Goal: Task Accomplishment & Management: Manage account settings

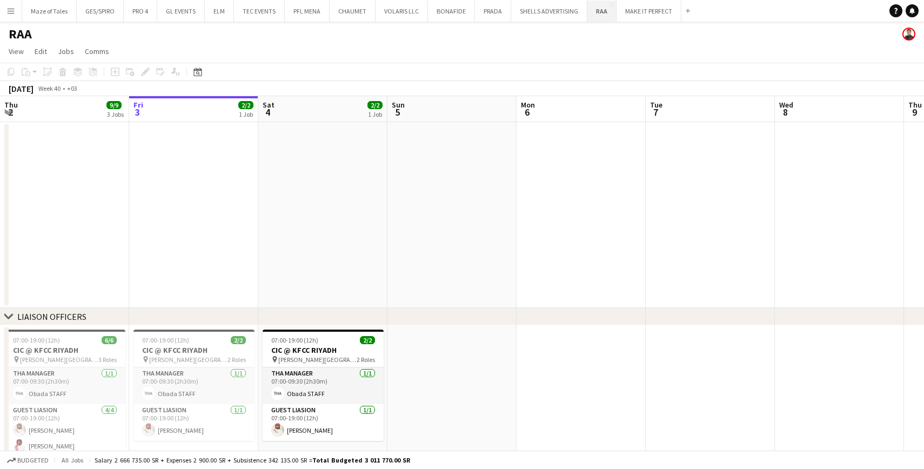
click at [593, 16] on button "RAA Close" at bounding box center [602, 11] width 29 height 21
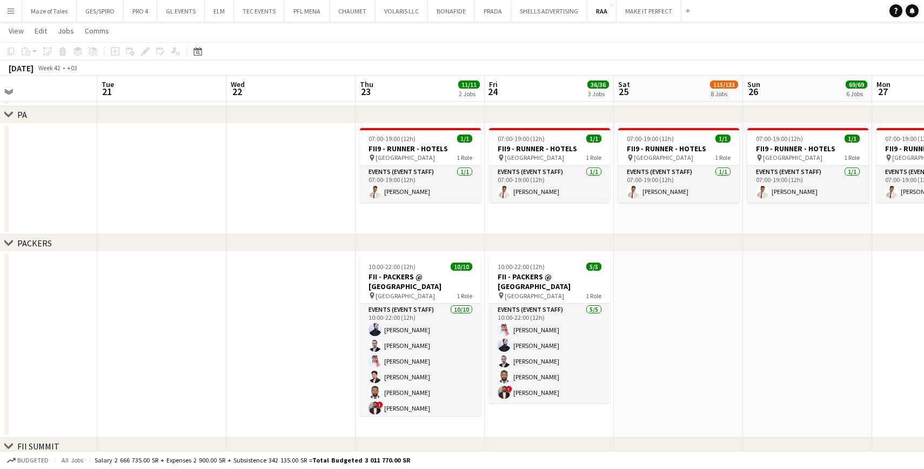
scroll to position [0, 314]
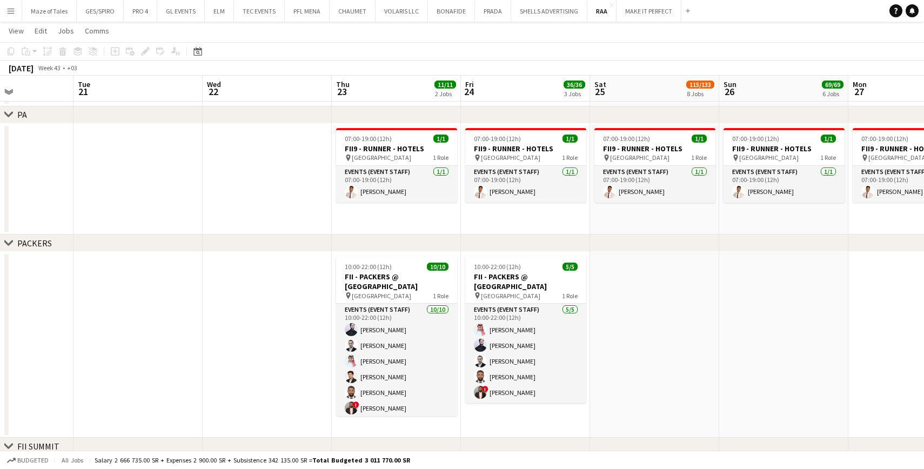
click at [34, 241] on div "PACKERS" at bounding box center [34, 243] width 35 height 11
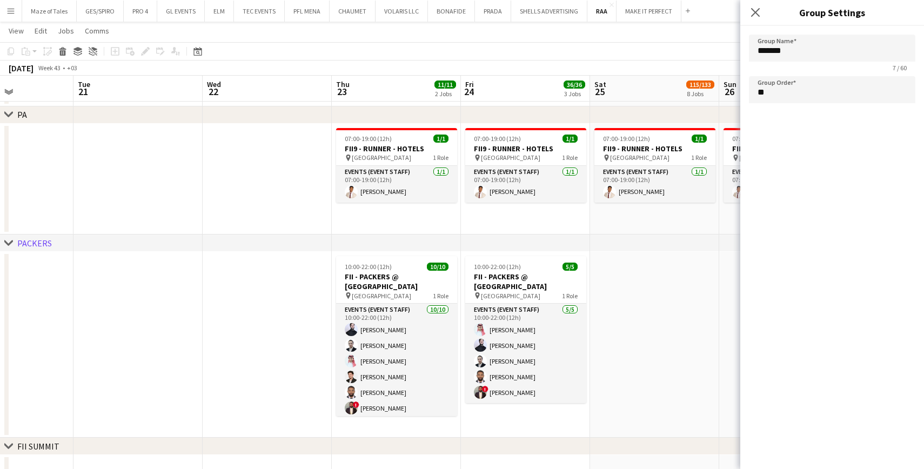
click at [230, 279] on app-date-cell at bounding box center [267, 345] width 129 height 186
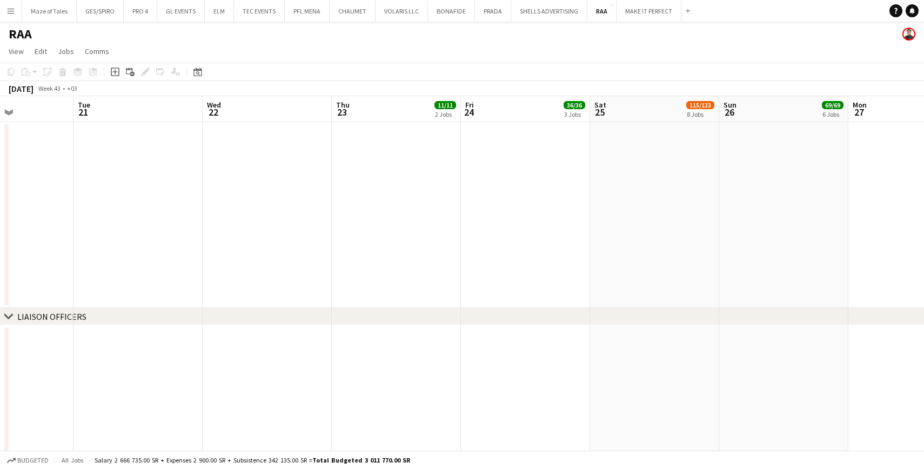
scroll to position [0, 0]
click at [73, 318] on div "LIAISON OFFICERS" at bounding box center [51, 316] width 69 height 11
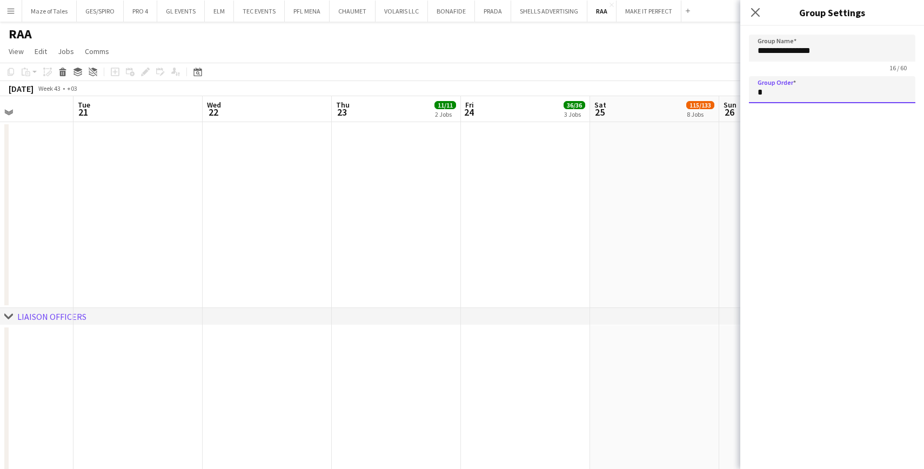
drag, startPoint x: 766, startPoint y: 87, endPoint x: 715, endPoint y: 84, distance: 50.9
type input "**"
click at [756, 16] on icon "Close pop-in" at bounding box center [755, 12] width 10 height 10
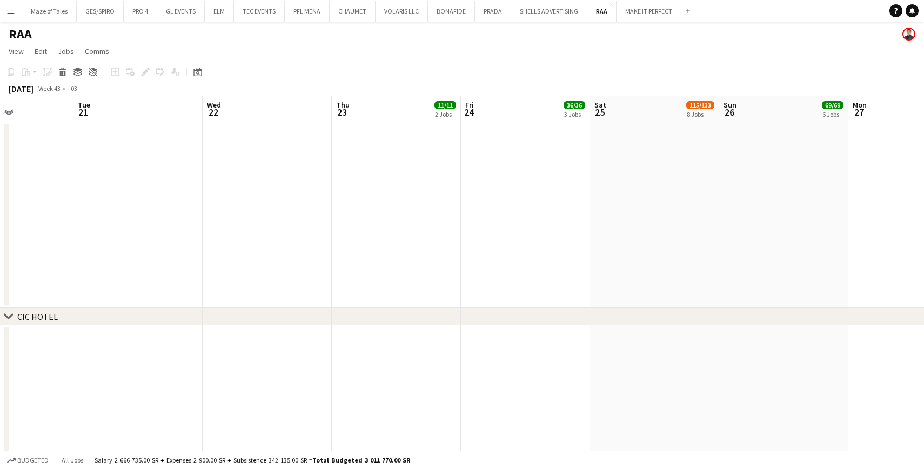
click at [37, 318] on div "CIC HOTEL" at bounding box center [37, 316] width 41 height 11
click at [34, 314] on div "CIC HOTEL" at bounding box center [37, 316] width 41 height 11
click at [34, 313] on div "CIC HOTEL" at bounding box center [37, 316] width 41 height 11
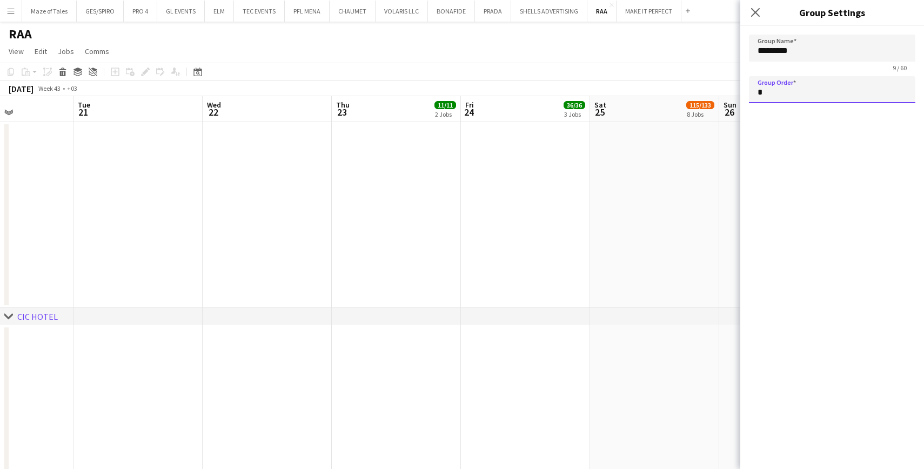
drag, startPoint x: 787, startPoint y: 95, endPoint x: 646, endPoint y: 95, distance: 141.1
type input "**"
click at [752, 13] on icon "Close pop-in" at bounding box center [755, 12] width 10 height 10
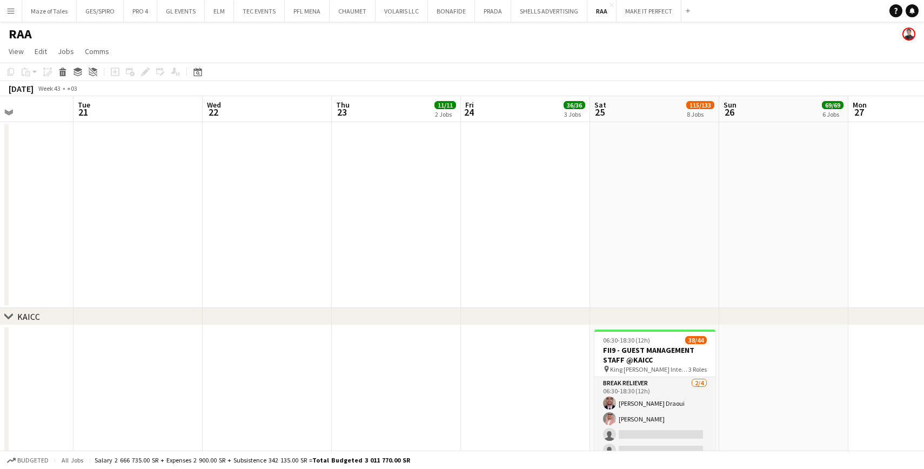
click at [518, 257] on app-date-cell at bounding box center [525, 215] width 129 height 186
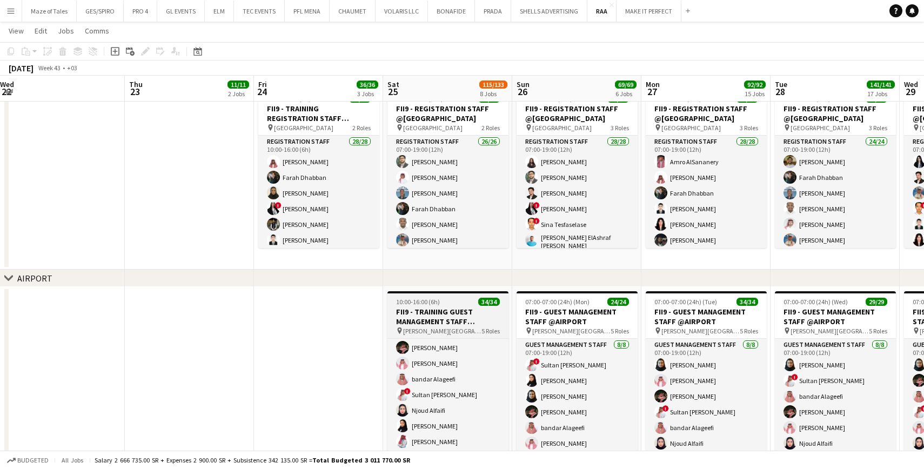
scroll to position [37, 0]
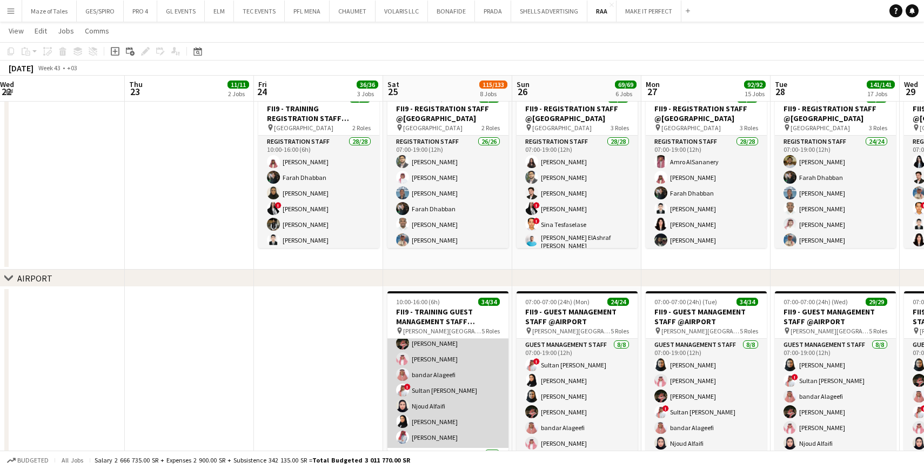
click at [469, 402] on app-card-role "Guest Management Staff [DATE] 10:00-16:00 (6h) [PERSON_NAME] [PERSON_NAME] [PER…" at bounding box center [448, 375] width 121 height 146
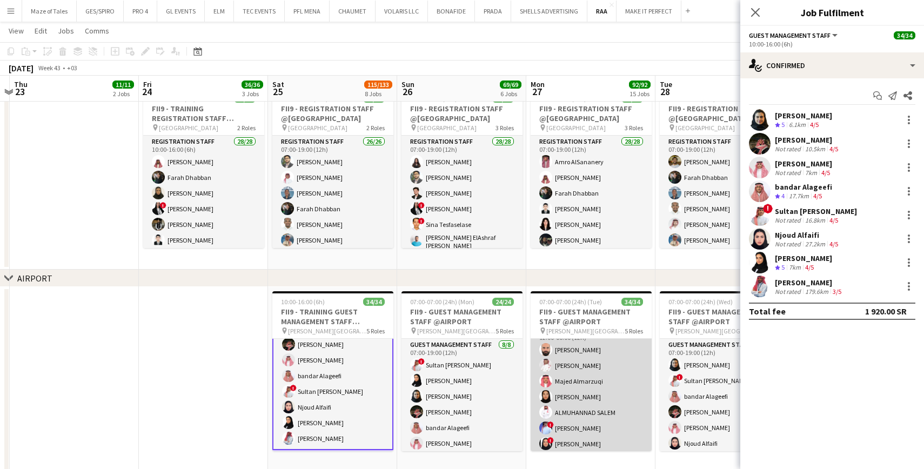
scroll to position [199, 0]
click at [611, 413] on app-card-role "Guest Management Staff 17/17 12:00-00:00 (12h) [PERSON_NAME] Abdelwassie Riyadh…" at bounding box center [591, 467] width 121 height 288
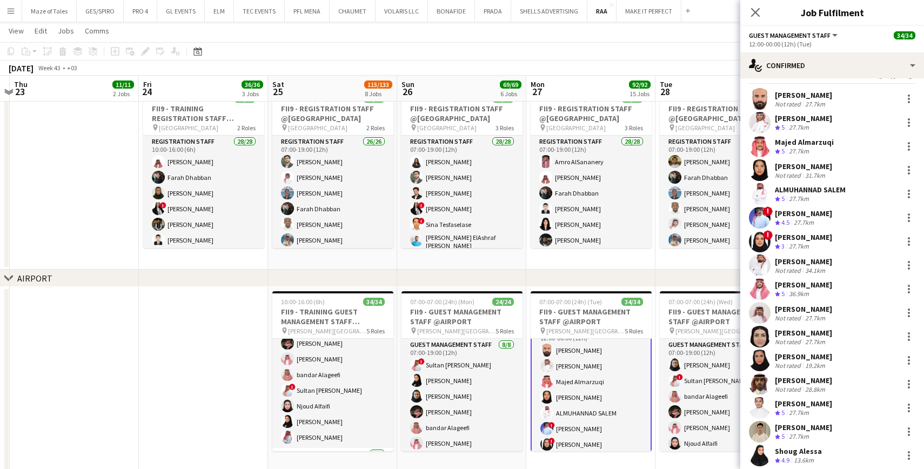
scroll to position [15, 0]
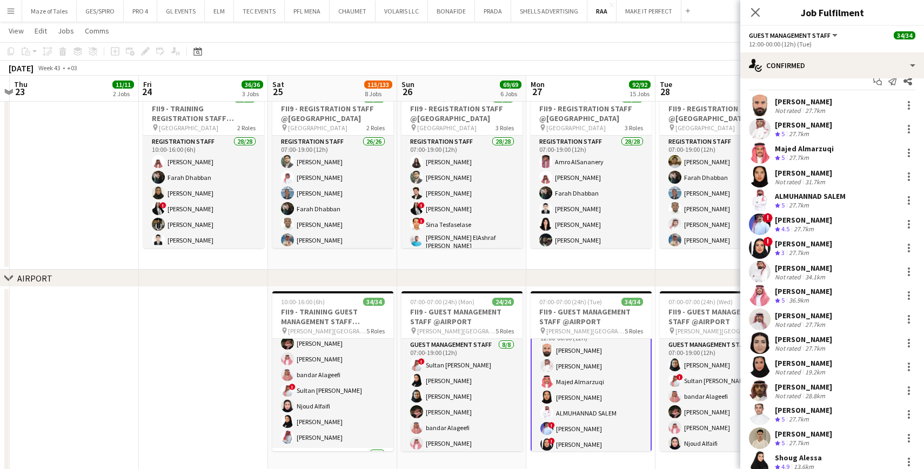
click at [801, 251] on div "27.7km" at bounding box center [799, 253] width 24 height 9
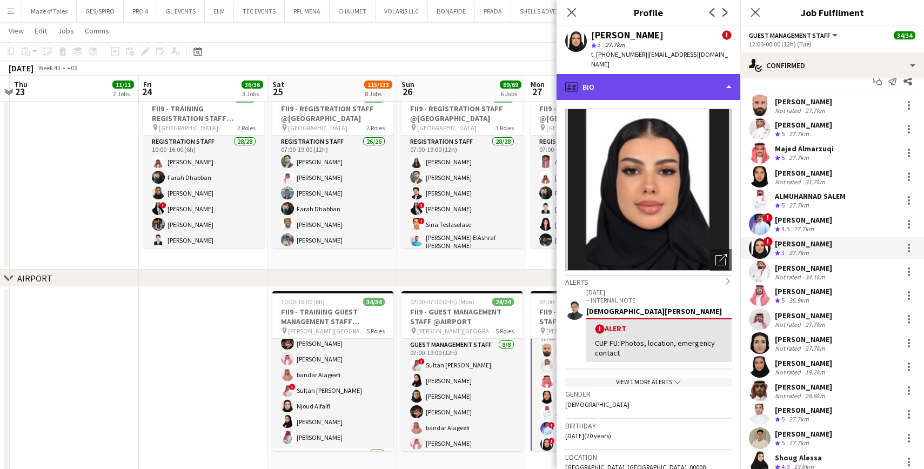
click at [650, 74] on div "profile Bio" at bounding box center [649, 87] width 184 height 26
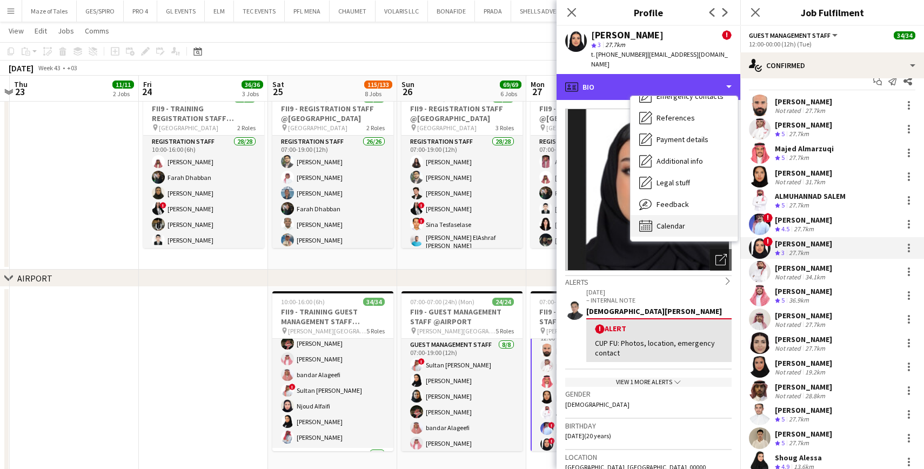
scroll to position [102, 0]
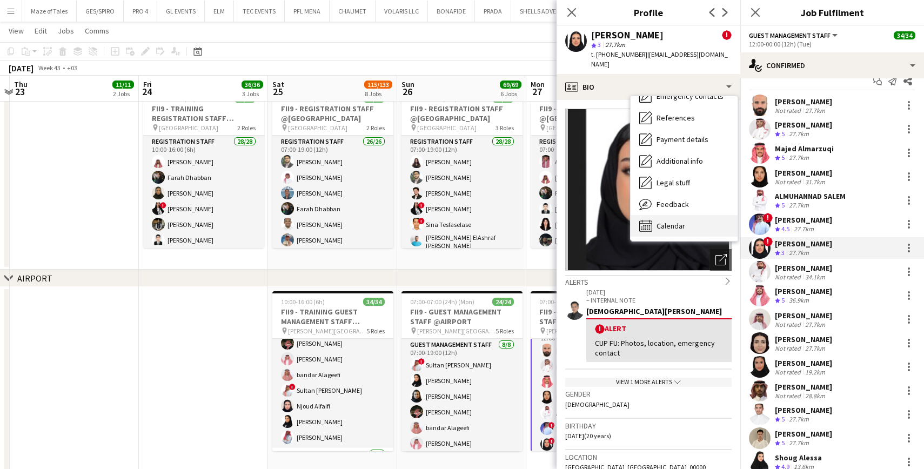
click at [682, 221] on span "Calendar" at bounding box center [671, 226] width 29 height 10
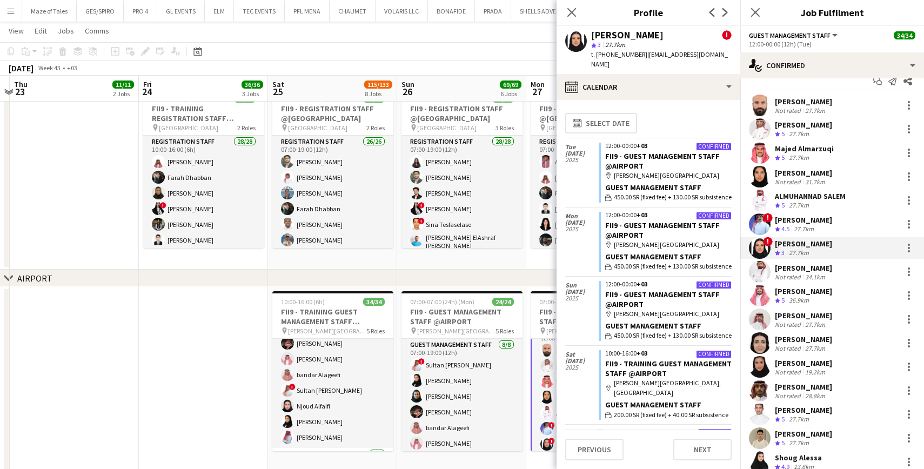
scroll to position [0, 0]
drag, startPoint x: 595, startPoint y: 35, endPoint x: 663, endPoint y: 35, distance: 67.6
click at [663, 35] on div "[PERSON_NAME] !" at bounding box center [661, 35] width 141 height 10
drag, startPoint x: 663, startPoint y: 35, endPoint x: 593, endPoint y: 33, distance: 69.7
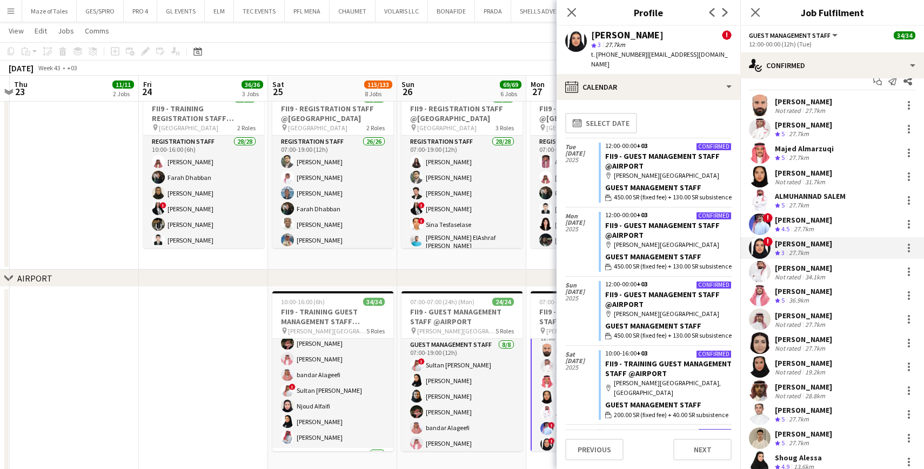
click at [593, 33] on div "[PERSON_NAME] !" at bounding box center [661, 35] width 141 height 10
copy div "[PERSON_NAME]"
click at [612, 55] on span "t. [PHONE_NUMBER]" at bounding box center [619, 54] width 56 height 8
copy span "966581346984"
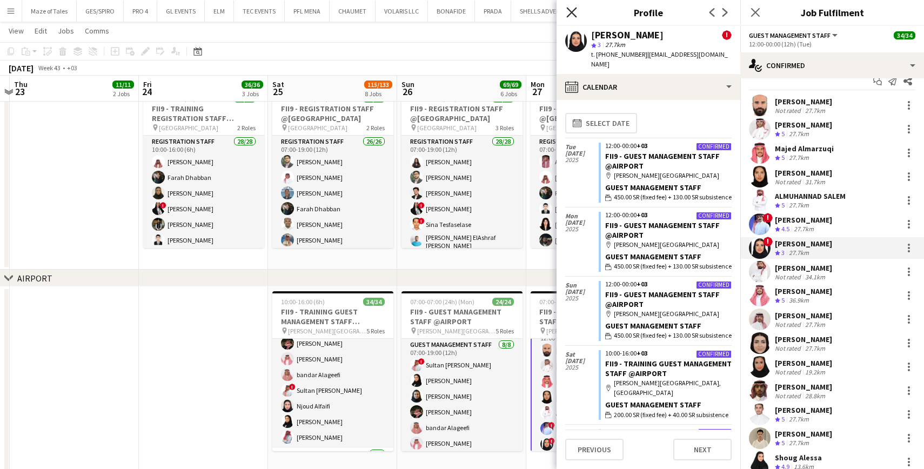
click at [572, 12] on icon at bounding box center [571, 12] width 10 height 10
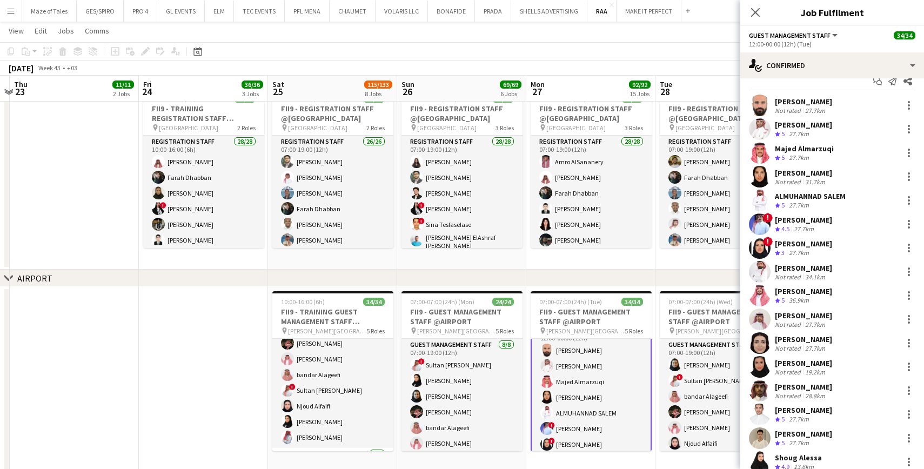
click at [10, 14] on app-icon "Menu" at bounding box center [10, 10] width 9 height 9
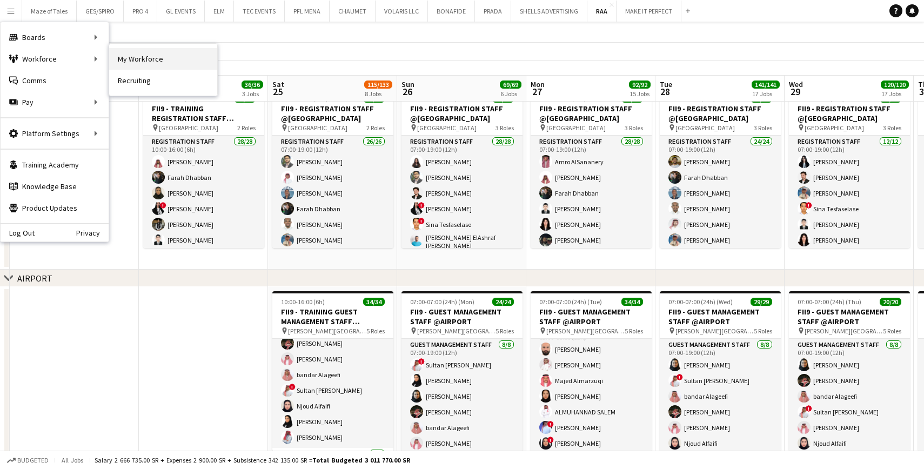
click at [147, 61] on link "My Workforce" at bounding box center [163, 59] width 108 height 22
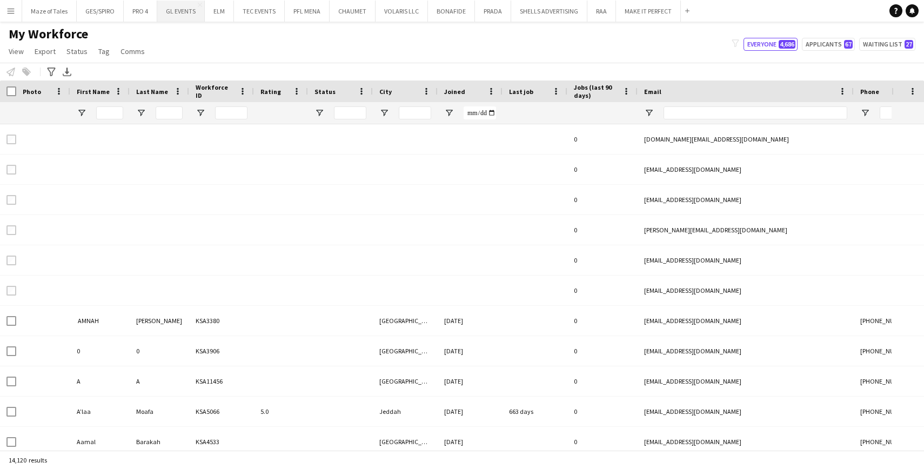
type input "*******"
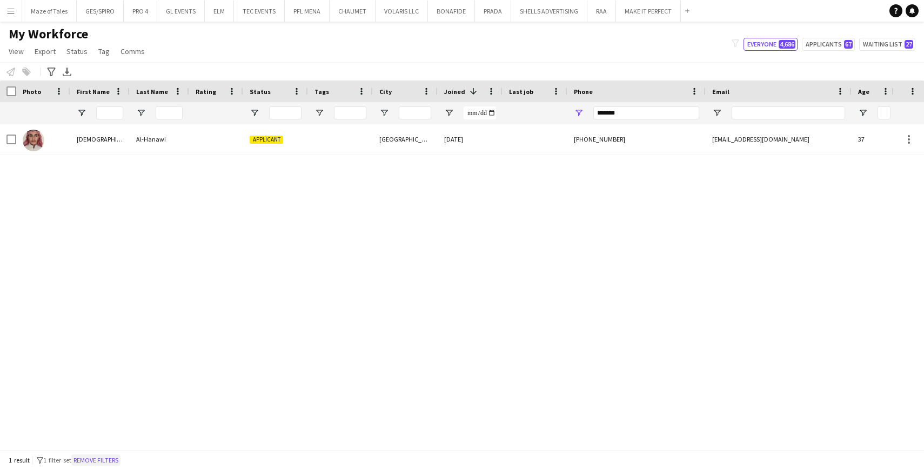
click at [108, 461] on button "Remove filters" at bounding box center [95, 461] width 49 height 12
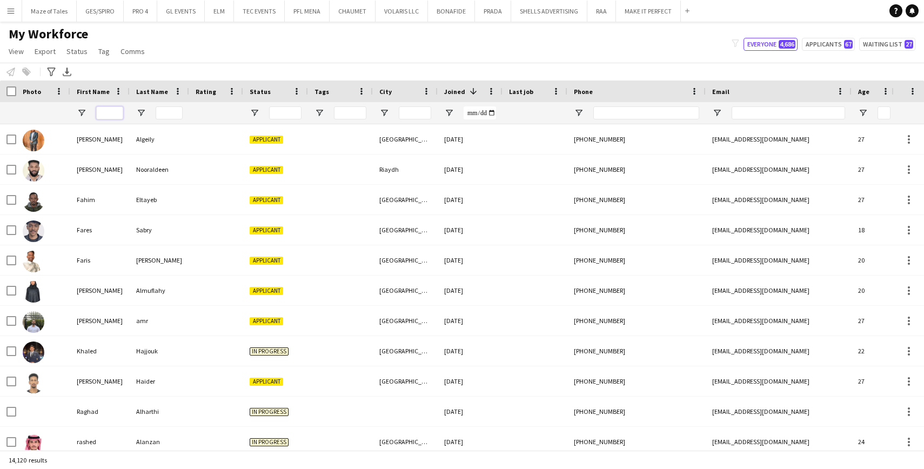
click at [105, 112] on input "First Name Filter Input" at bounding box center [109, 112] width 27 height 13
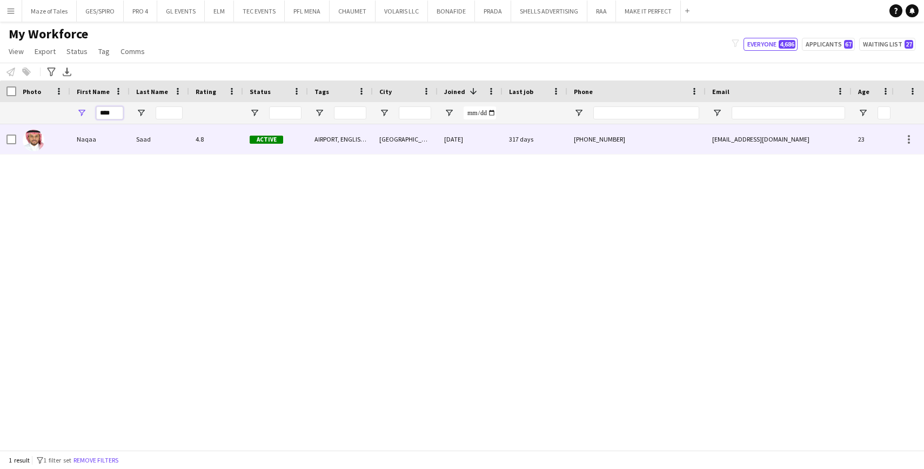
type input "****"
click at [145, 145] on div "Saad" at bounding box center [159, 139] width 59 height 30
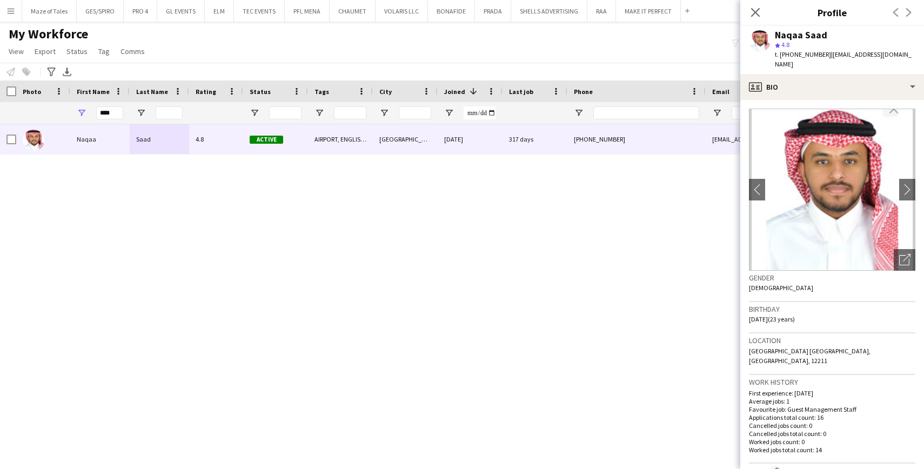
drag, startPoint x: 776, startPoint y: 35, endPoint x: 843, endPoint y: 37, distance: 66.5
click at [843, 37] on div "Naqaa Saad" at bounding box center [845, 35] width 141 height 10
copy div "Naqaa Saad"
click at [795, 55] on span "t. [PHONE_NUMBER]" at bounding box center [803, 54] width 56 height 8
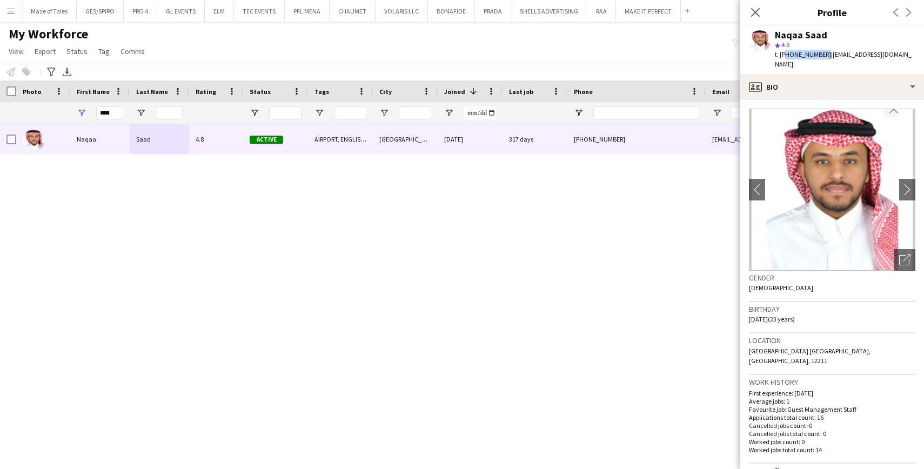
copy span "966541132119"
click at [597, 11] on button "RAA Close" at bounding box center [602, 11] width 29 height 21
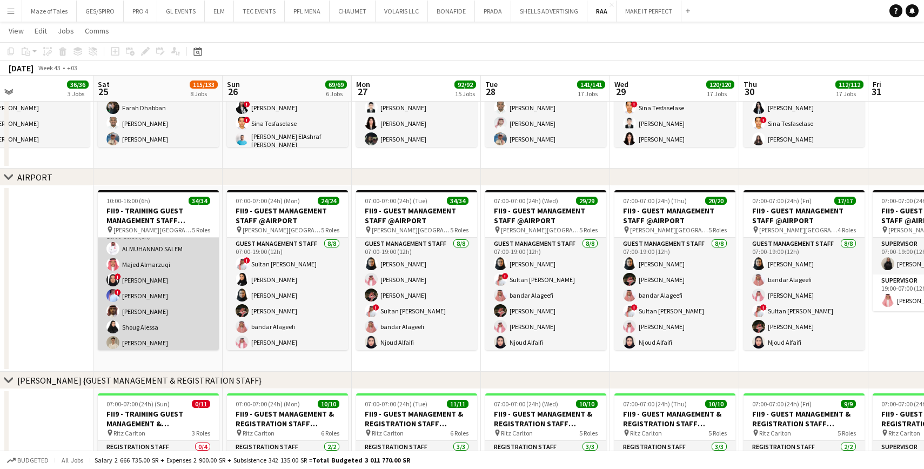
scroll to position [299, 0]
click at [181, 314] on app-card-role "Guest Management Staff 17/17 10:00-16:00 (6h) ALMUHANNAD SALEM Majed Almarzuqi …" at bounding box center [158, 360] width 121 height 288
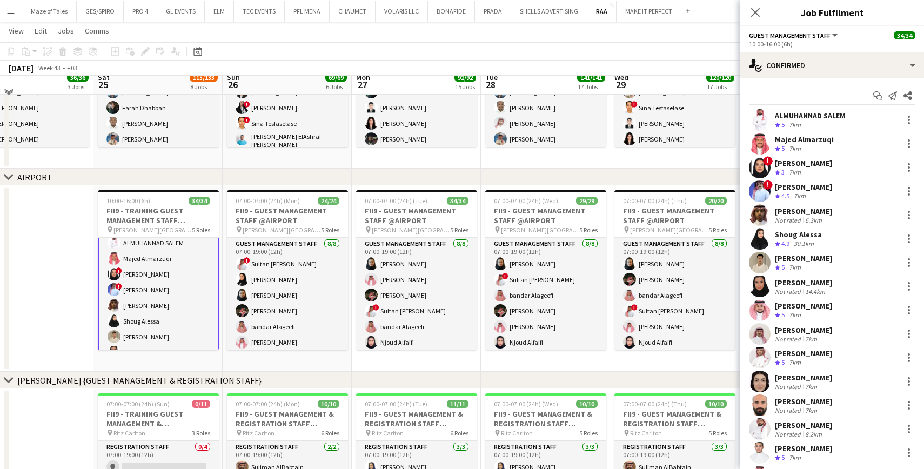
scroll to position [518, 0]
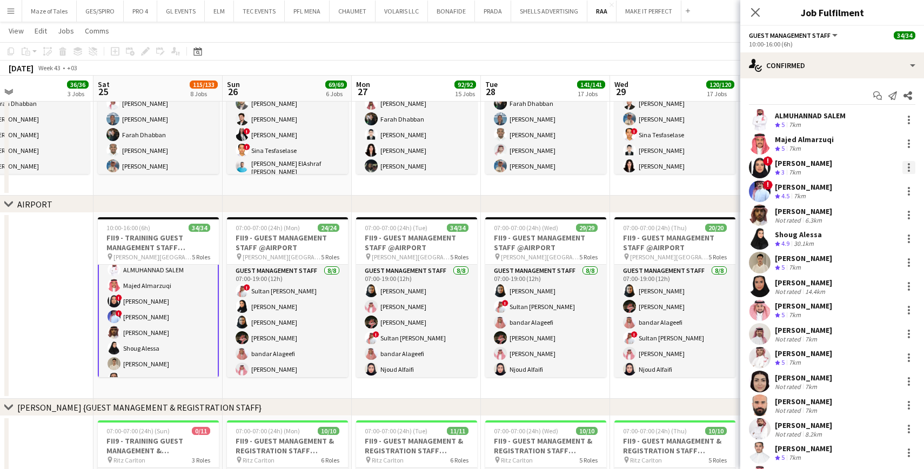
click at [912, 165] on div at bounding box center [909, 167] width 13 height 13
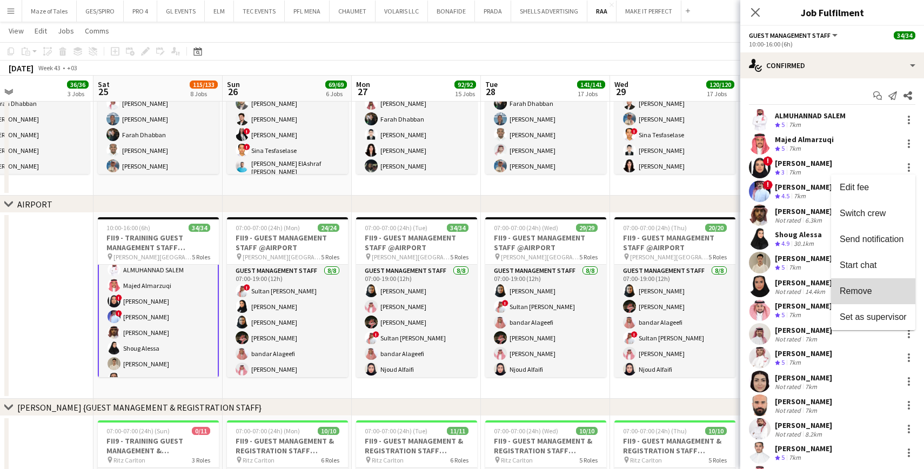
click at [870, 287] on span "Remove" at bounding box center [856, 290] width 32 height 9
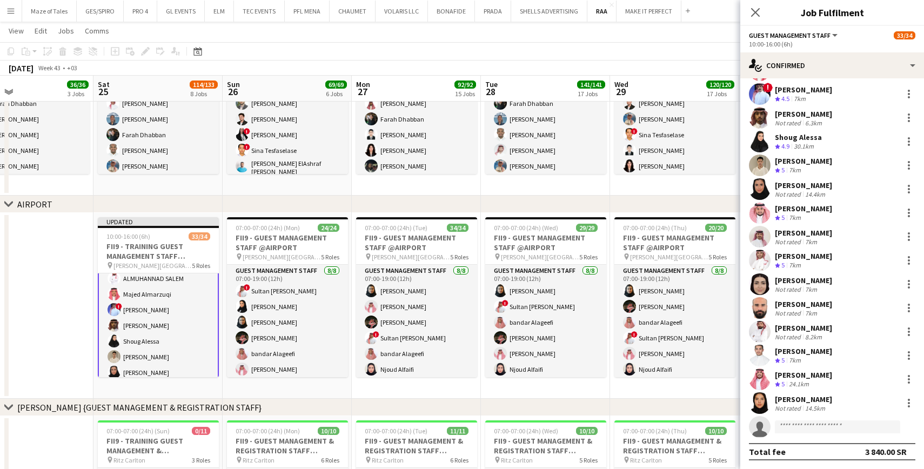
scroll to position [74, 0]
click at [823, 420] on app-invite-slot "single-neutral-actions" at bounding box center [833, 427] width 184 height 22
click at [824, 425] on input at bounding box center [837, 427] width 125 height 13
type input "****"
click at [832, 449] on span "[EMAIL_ADDRESS][DOMAIN_NAME]" at bounding box center [838, 451] width 108 height 9
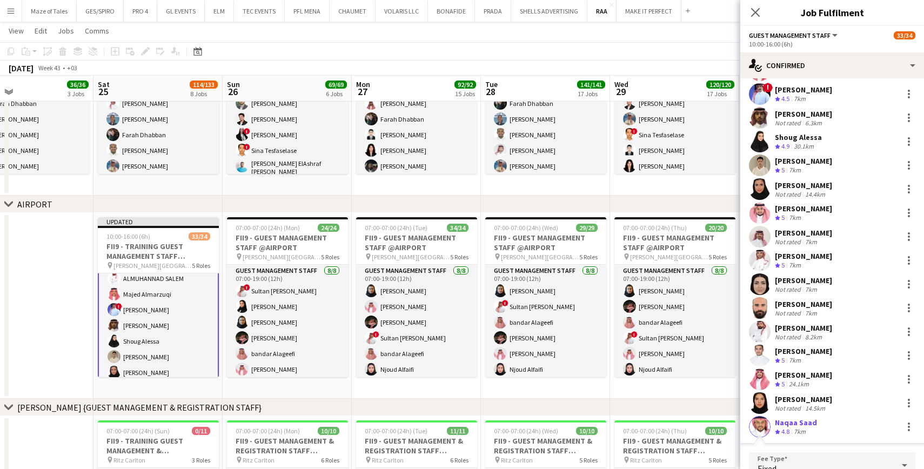
scroll to position [288, 0]
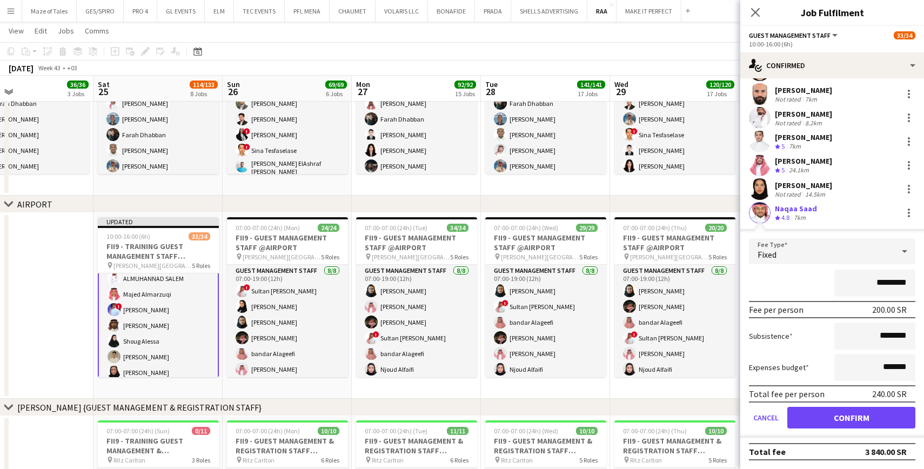
click at [869, 417] on button "Confirm" at bounding box center [852, 418] width 128 height 22
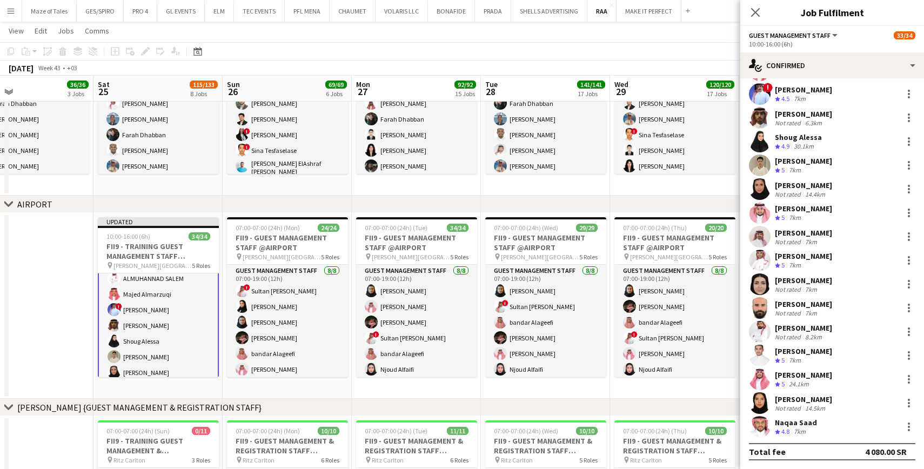
scroll to position [74, 0]
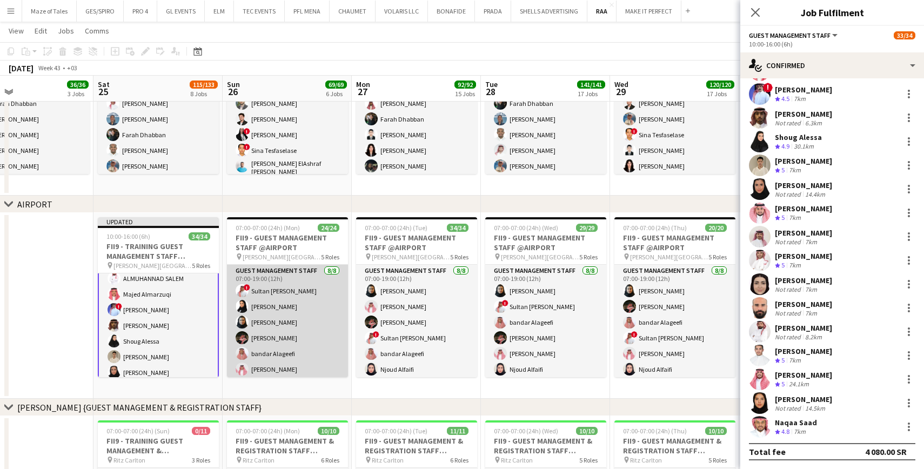
click at [291, 329] on app-card-role "Guest Management Staff [DATE] 07:00-19:00 (12h) ! Sultan Bin Turki Alageefi Gha…" at bounding box center [287, 338] width 121 height 146
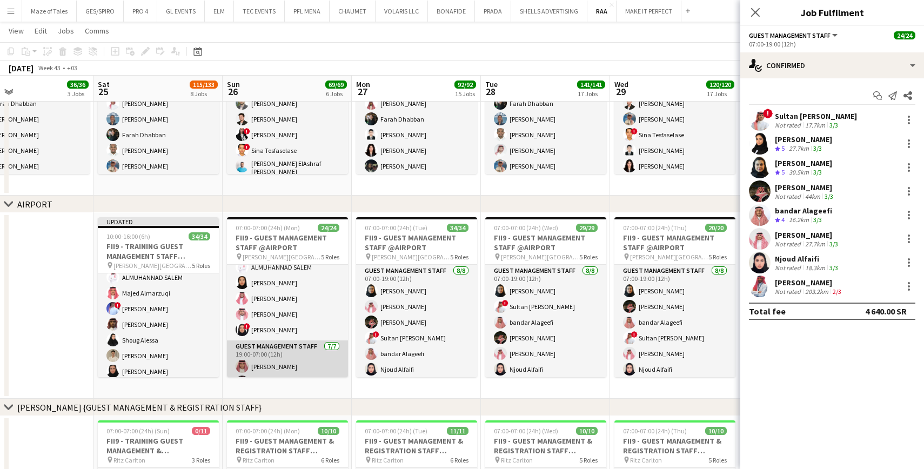
scroll to position [240, 0]
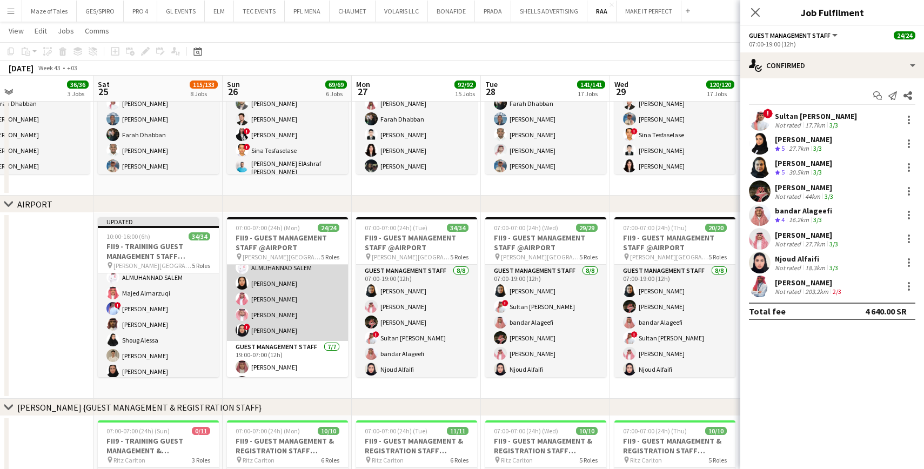
click at [308, 318] on app-card-role "Guest Management Staff [DATE] 12:00-00:00 (12h) [PERSON_NAME] SALEM [PERSON_NAM…" at bounding box center [287, 275] width 121 height 131
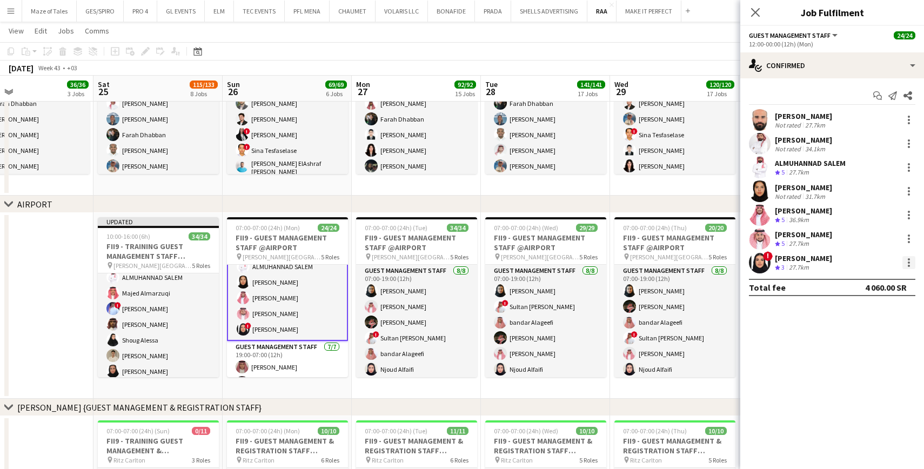
click at [912, 262] on div at bounding box center [909, 262] width 13 height 13
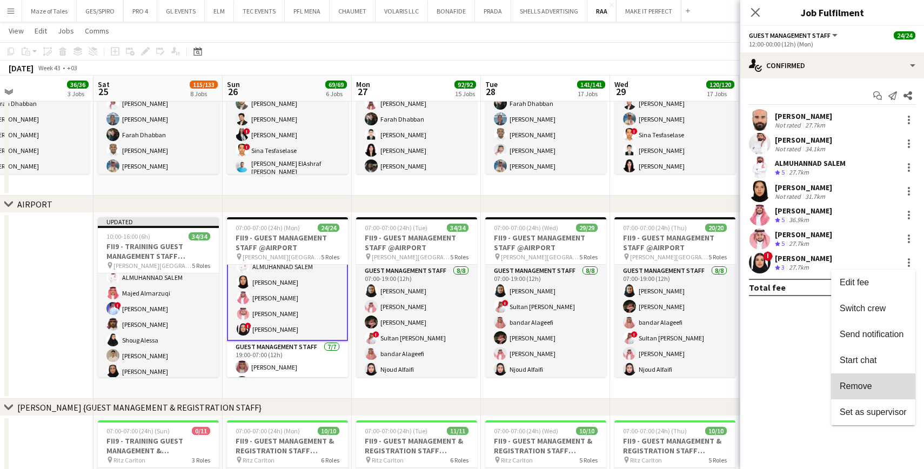
click at [871, 389] on span "Remove" at bounding box center [856, 386] width 32 height 9
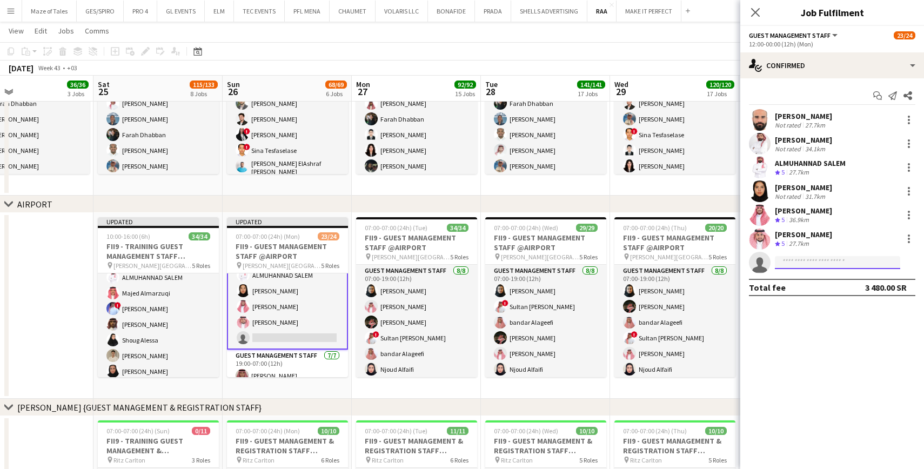
click at [825, 264] on input at bounding box center [837, 262] width 125 height 13
type input "****"
click at [821, 289] on span "[EMAIL_ADDRESS][DOMAIN_NAME]" at bounding box center [838, 287] width 108 height 9
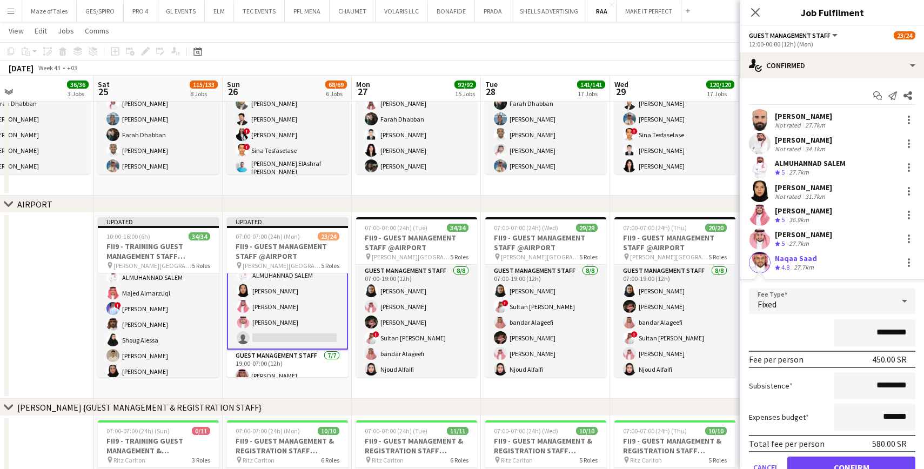
click at [875, 460] on button "Confirm" at bounding box center [852, 468] width 128 height 22
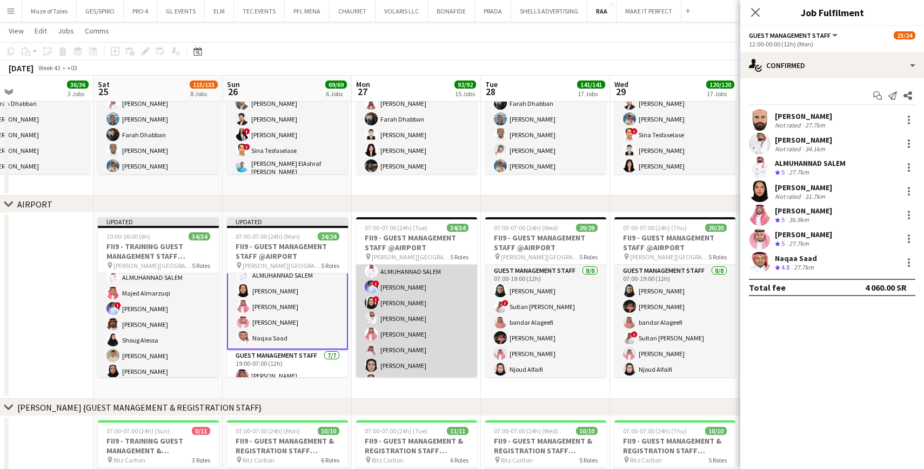
scroll to position [269, 0]
click at [433, 337] on app-card-role "Guest Management Staff 17/17 12:00-00:00 (12h) [PERSON_NAME] Abdelwassie Riyadh…" at bounding box center [416, 323] width 121 height 288
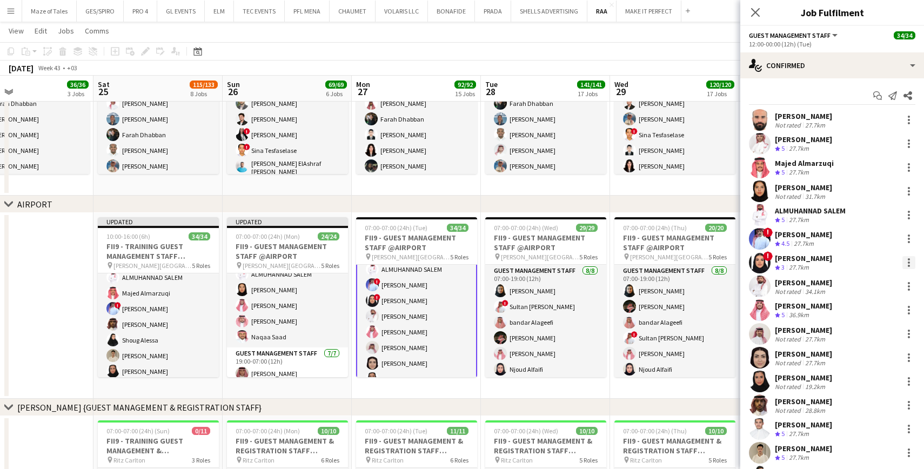
click at [909, 261] on div at bounding box center [909, 262] width 13 height 13
click at [871, 382] on span "Remove" at bounding box center [856, 386] width 32 height 9
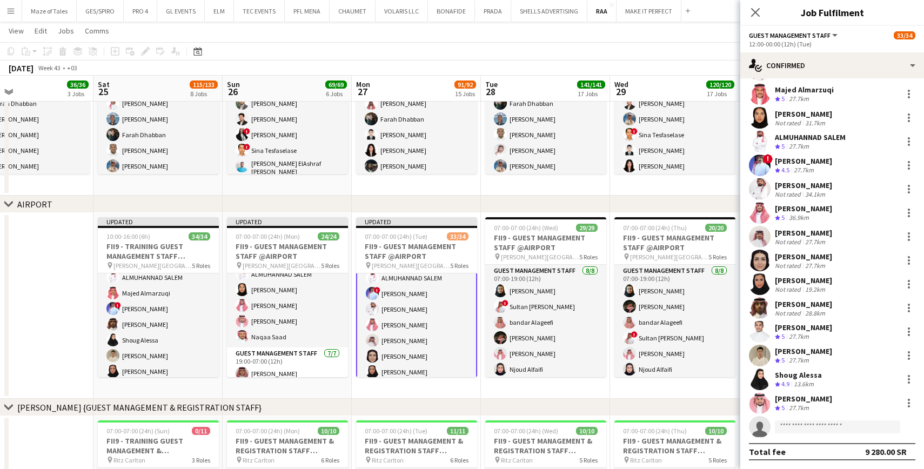
scroll to position [74, 0]
click at [838, 428] on input at bounding box center [837, 427] width 125 height 13
type input "****"
click at [832, 456] on span "[PHONE_NUMBER]" at bounding box center [838, 460] width 108 height 9
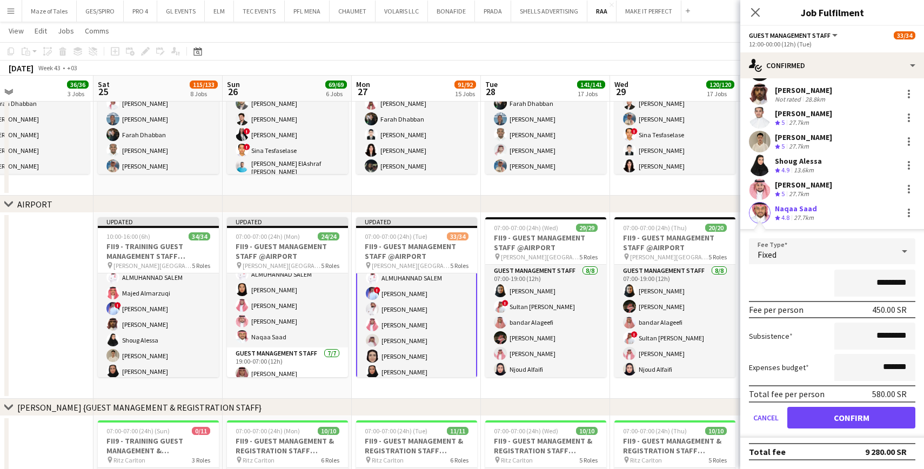
click at [850, 414] on button "Confirm" at bounding box center [852, 418] width 128 height 22
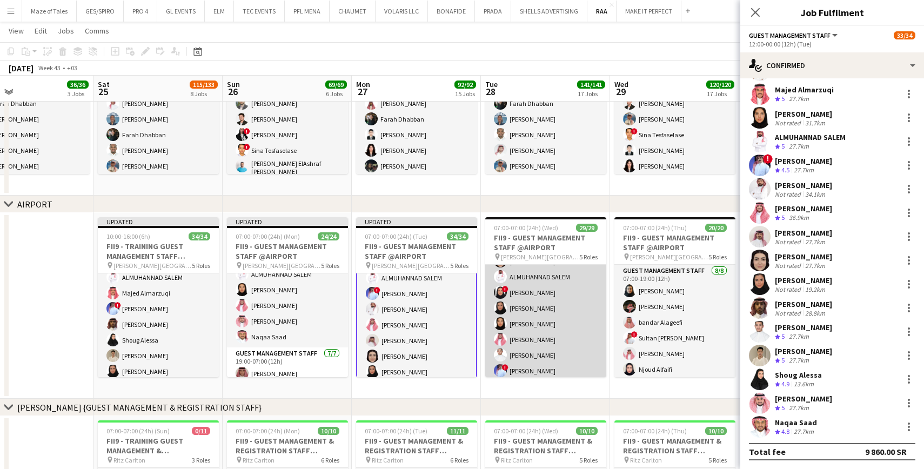
scroll to position [261, 0]
click at [551, 304] on app-card-role "Guest Management Staff [DATE] 12:00-00:00 (12h) Khaled [PERSON_NAME] Abdelwassi…" at bounding box center [545, 292] width 121 height 209
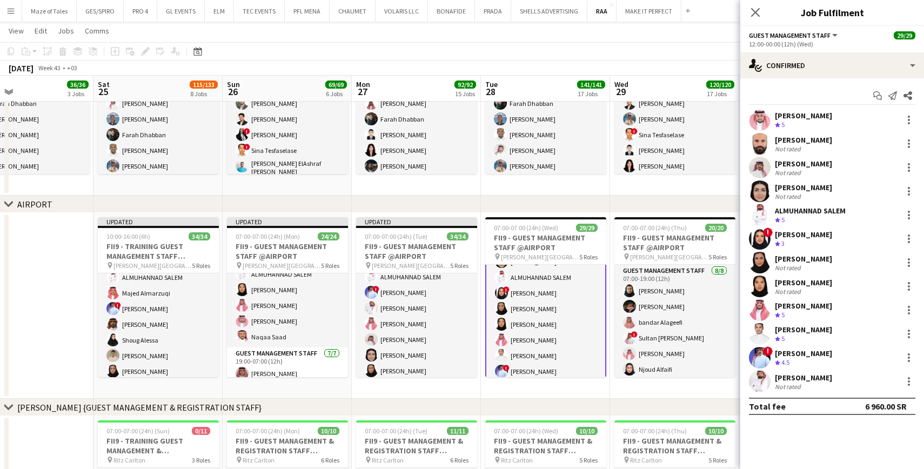
scroll to position [0, 0]
click at [907, 239] on div at bounding box center [909, 238] width 13 height 13
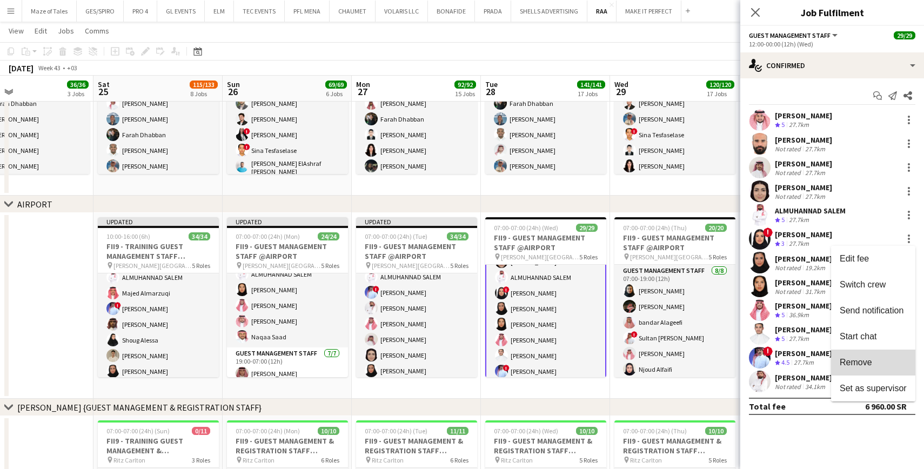
click at [870, 361] on span "Remove" at bounding box center [856, 362] width 32 height 9
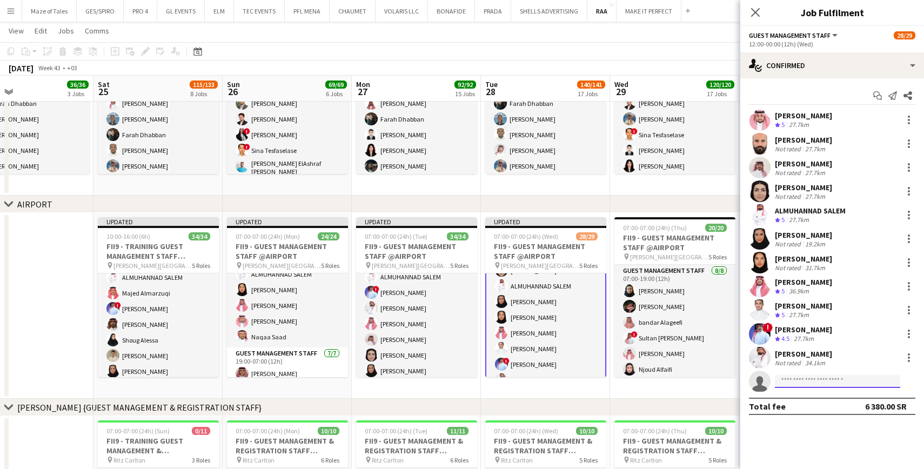
click at [834, 386] on input at bounding box center [837, 381] width 125 height 13
type input "*"
type input "****"
click at [811, 405] on span "[EMAIL_ADDRESS][DOMAIN_NAME]" at bounding box center [838, 406] width 108 height 9
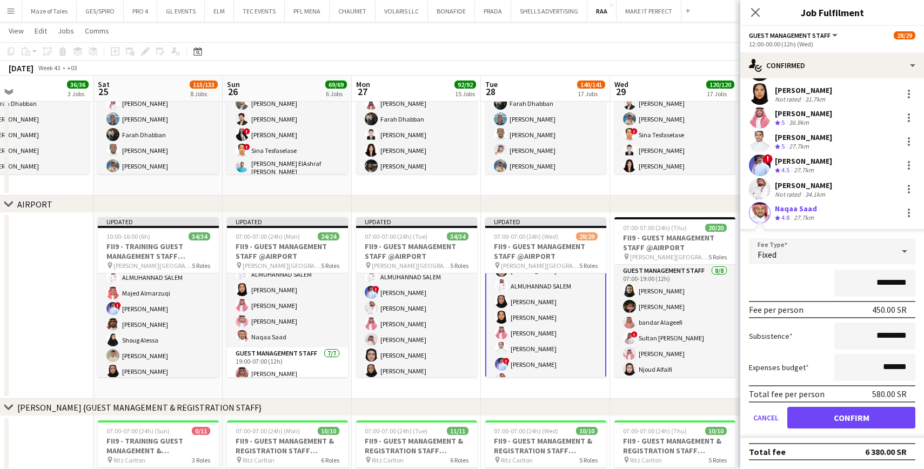
scroll to position [169, 0]
click at [857, 415] on button "Confirm" at bounding box center [852, 418] width 128 height 22
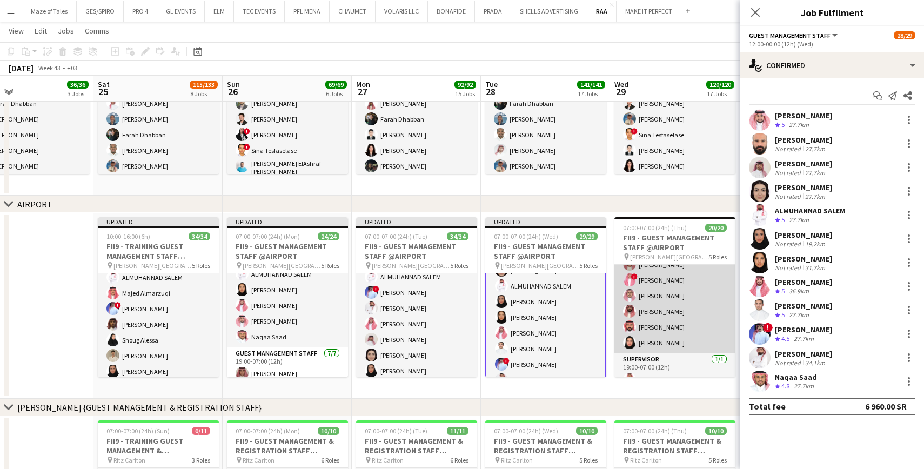
scroll to position [297, 0]
click at [685, 322] on app-card-role "Guest Management Staff [DATE] 19:00-07:00 (12h) [PERSON_NAME] ! [PERSON_NAME] […" at bounding box center [675, 284] width 121 height 131
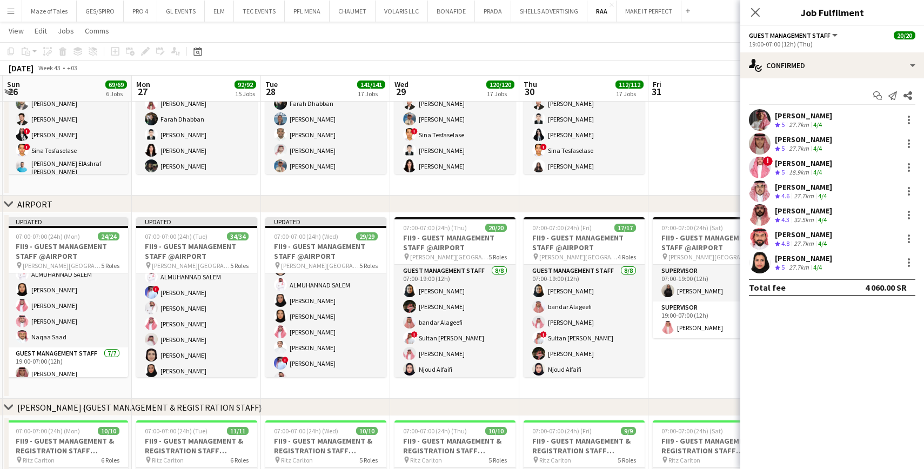
scroll to position [0, 0]
click at [757, 8] on icon "Close pop-in" at bounding box center [755, 12] width 10 height 10
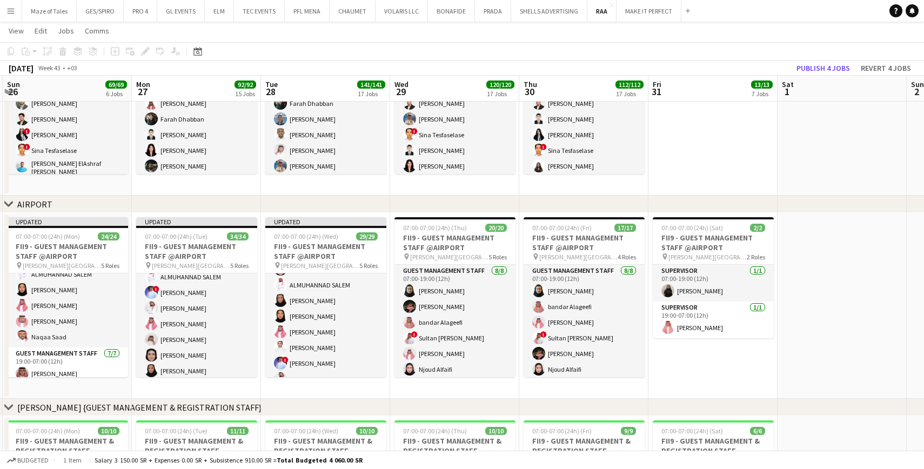
click at [705, 366] on app-date-cell "07:00-07:00 (24h) (Sat) 2/2 FII9 - GUEST MANAGEMENT STAFF @AIRPORT pin [PERSON_…" at bounding box center [713, 306] width 129 height 186
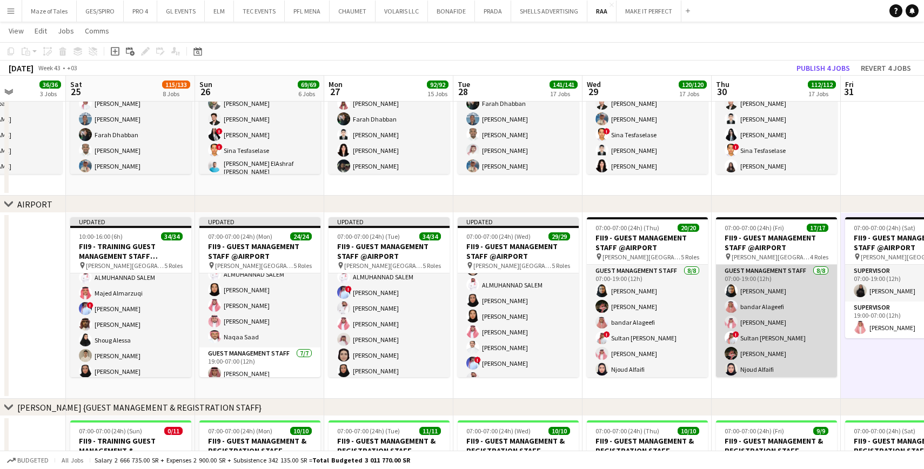
scroll to position [0, 319]
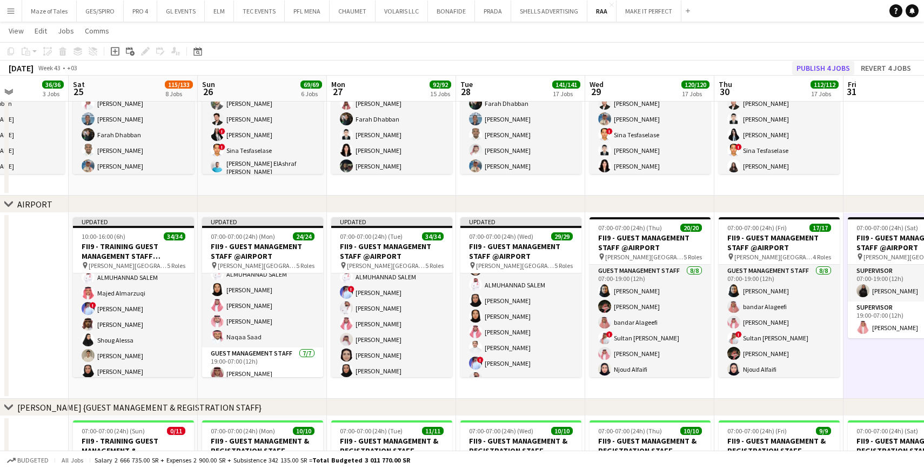
click at [811, 69] on button "Publish 4 jobs" at bounding box center [823, 68] width 62 height 14
